Goal: Task Accomplishment & Management: Manage account settings

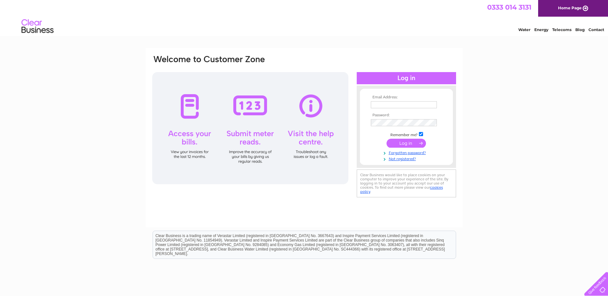
type input "[EMAIL_ADDRESS][DOMAIN_NAME]"
click at [406, 142] on input "submit" at bounding box center [406, 143] width 39 height 9
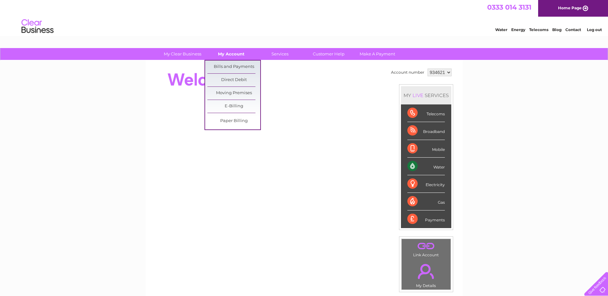
click at [231, 51] on link "My Account" at bounding box center [231, 54] width 53 height 12
click at [230, 64] on link "Bills and Payments" at bounding box center [233, 67] width 53 height 13
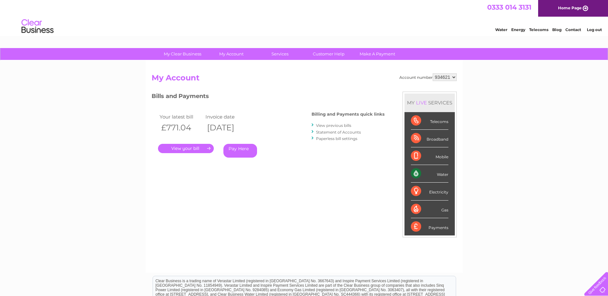
click at [181, 147] on link "." at bounding box center [186, 148] width 56 height 9
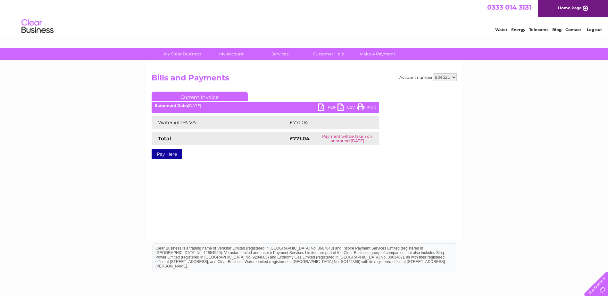
click at [320, 109] on link "PDF" at bounding box center [327, 108] width 19 height 9
